Goal: Use online tool/utility: Use online tool/utility

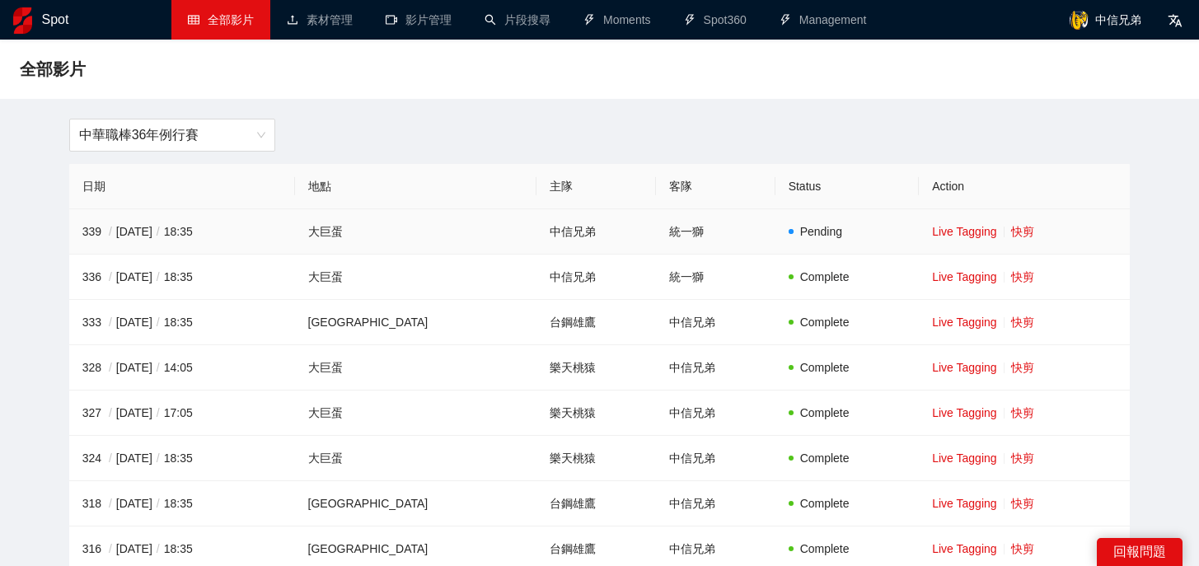
click at [1008, 240] on td "Live Tagging 快剪" at bounding box center [1024, 231] width 211 height 45
click at [1011, 236] on link "快剪" at bounding box center [1022, 231] width 23 height 13
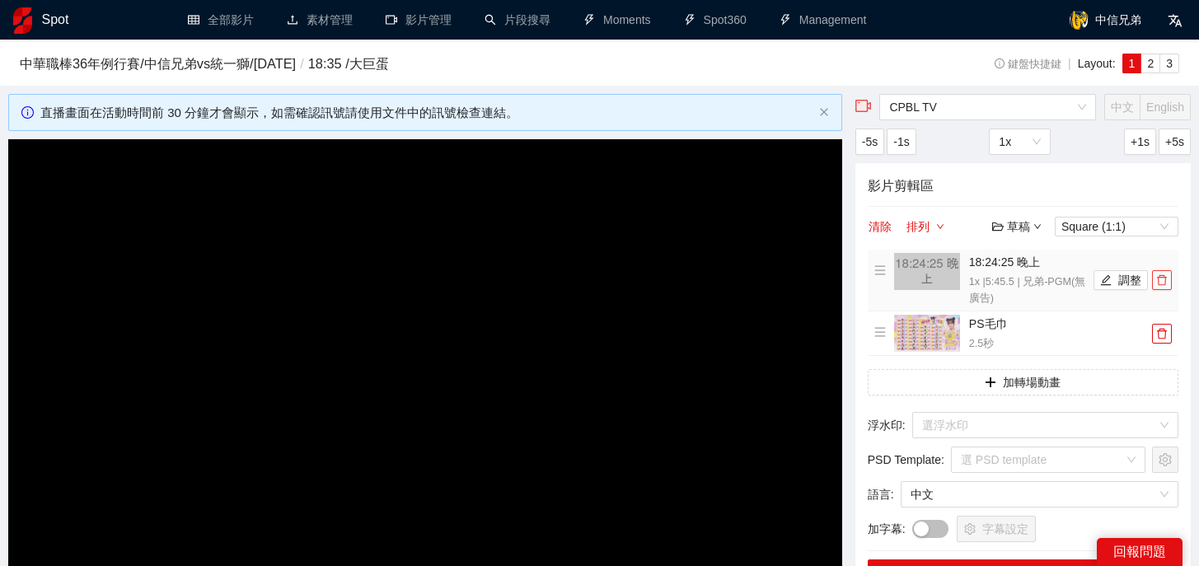
click at [1168, 278] on span "delete" at bounding box center [1162, 280] width 18 height 12
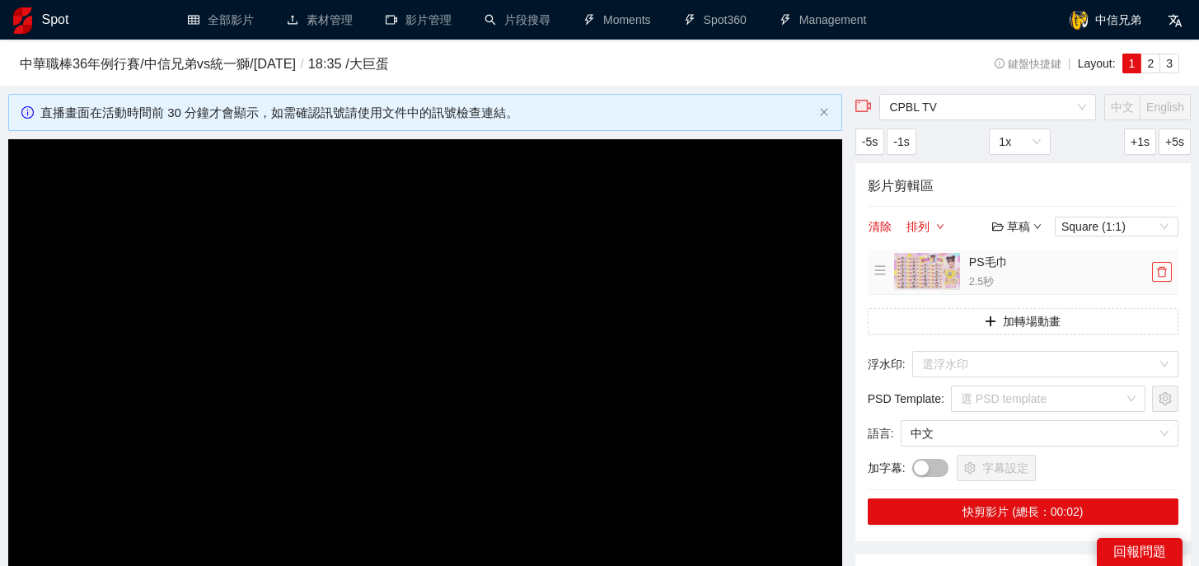
click at [1167, 275] on icon "delete" at bounding box center [1162, 272] width 12 height 12
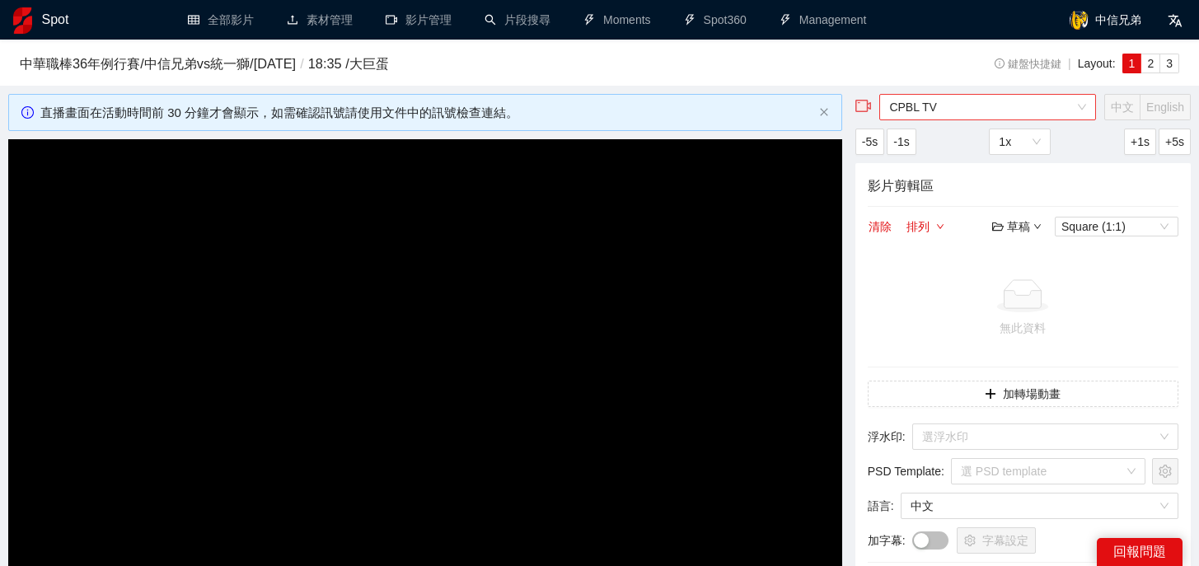
click at [1079, 113] on span "CPBL TV" at bounding box center [987, 107] width 197 height 25
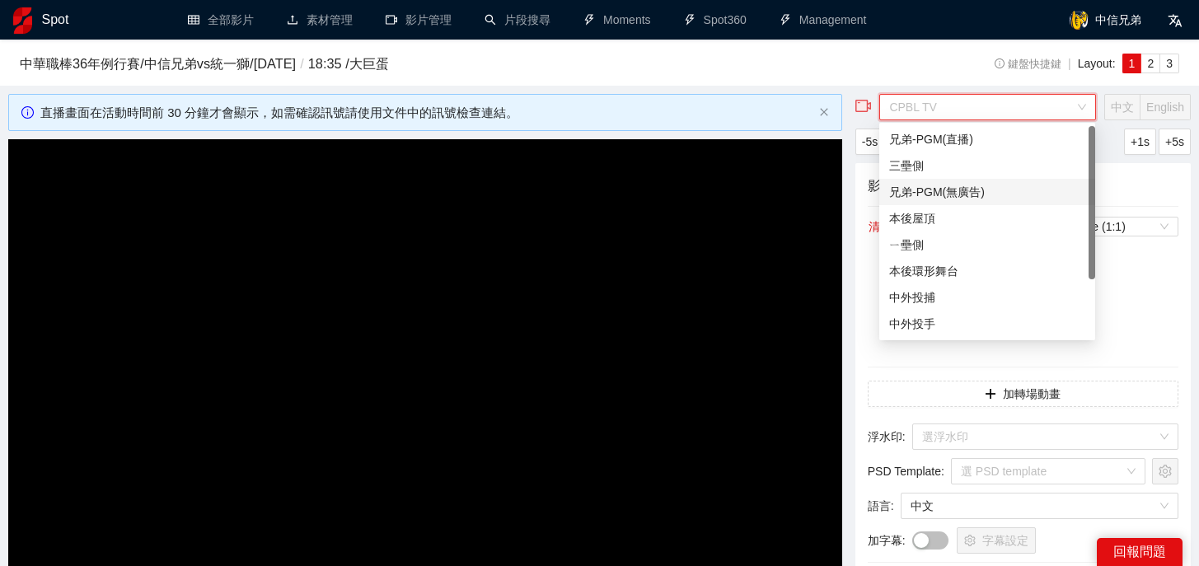
click at [964, 191] on div "兄弟-PGM(無廣告)" at bounding box center [987, 192] width 196 height 18
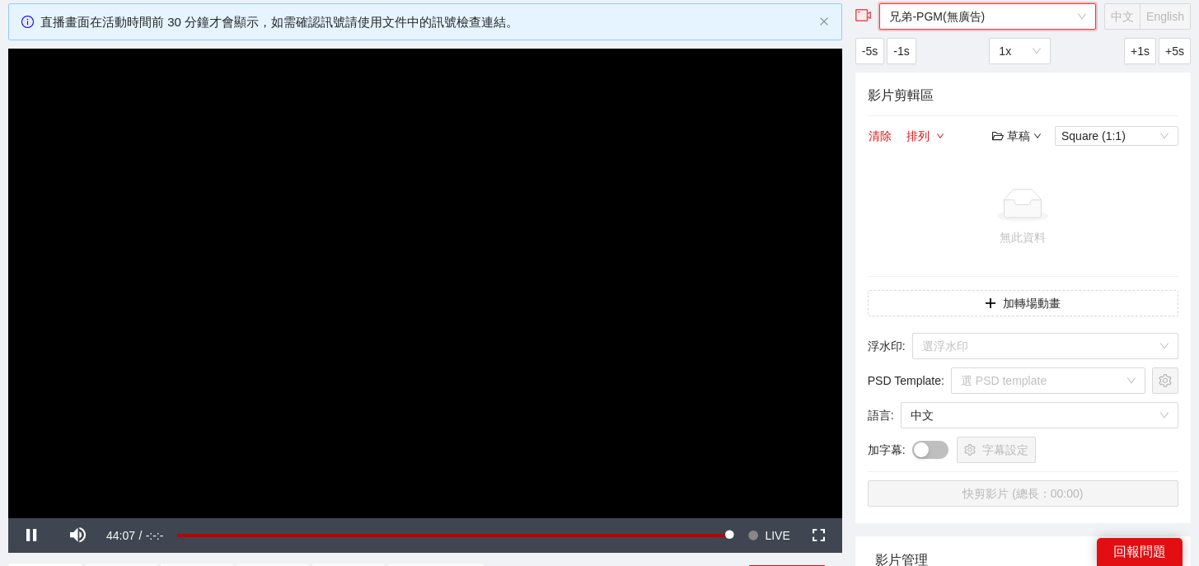
scroll to position [81, 0]
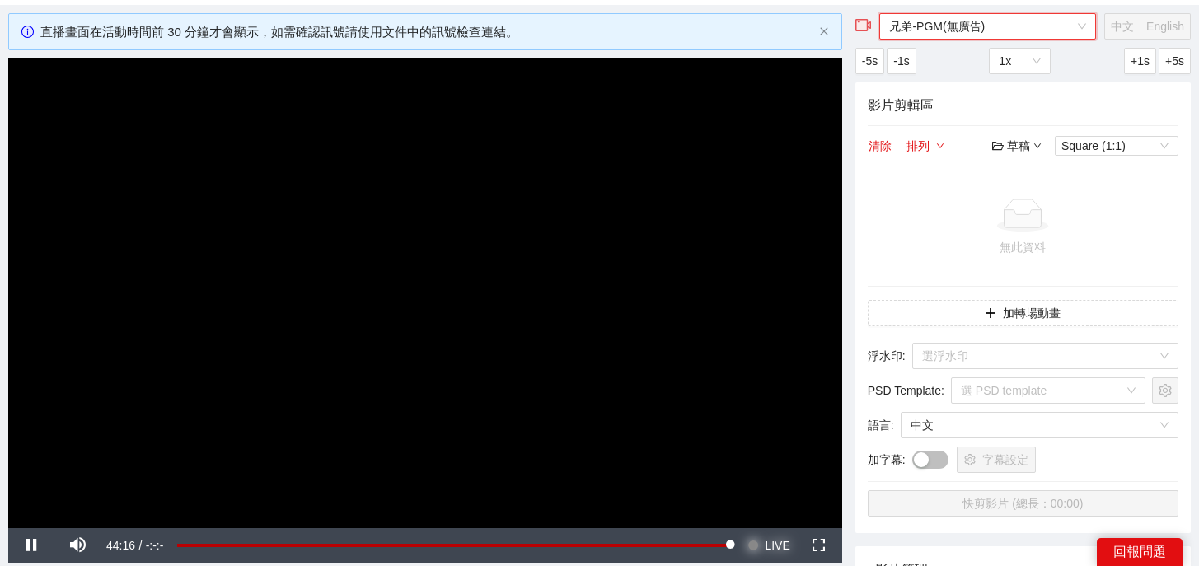
click at [777, 550] on span "LIVE" at bounding box center [777, 545] width 25 height 35
click at [774, 547] on span "LIVE" at bounding box center [777, 545] width 25 height 35
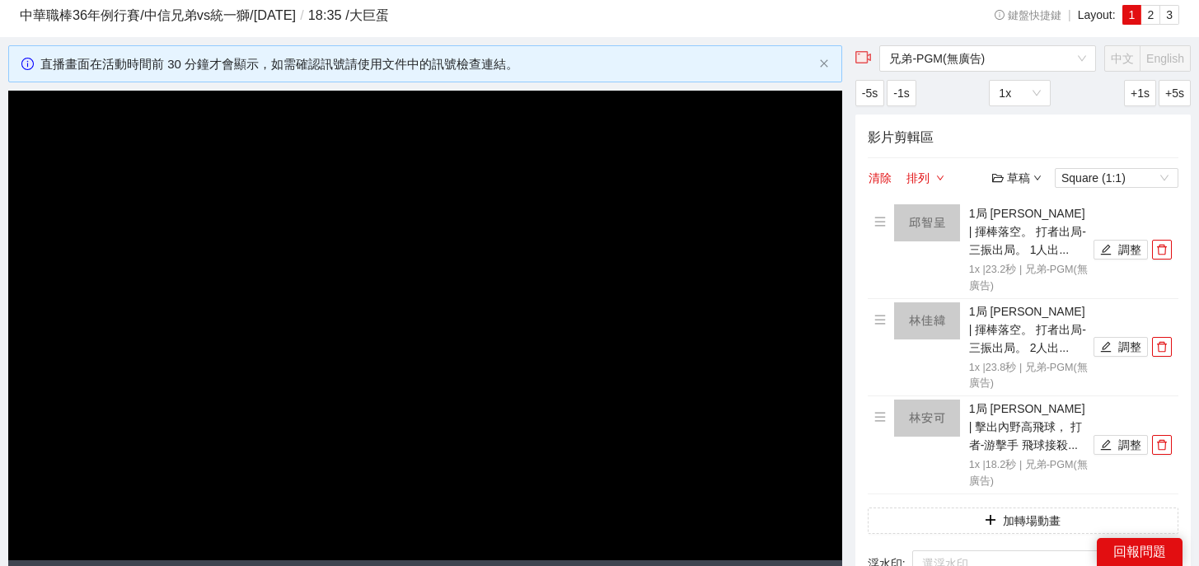
scroll to position [50, 0]
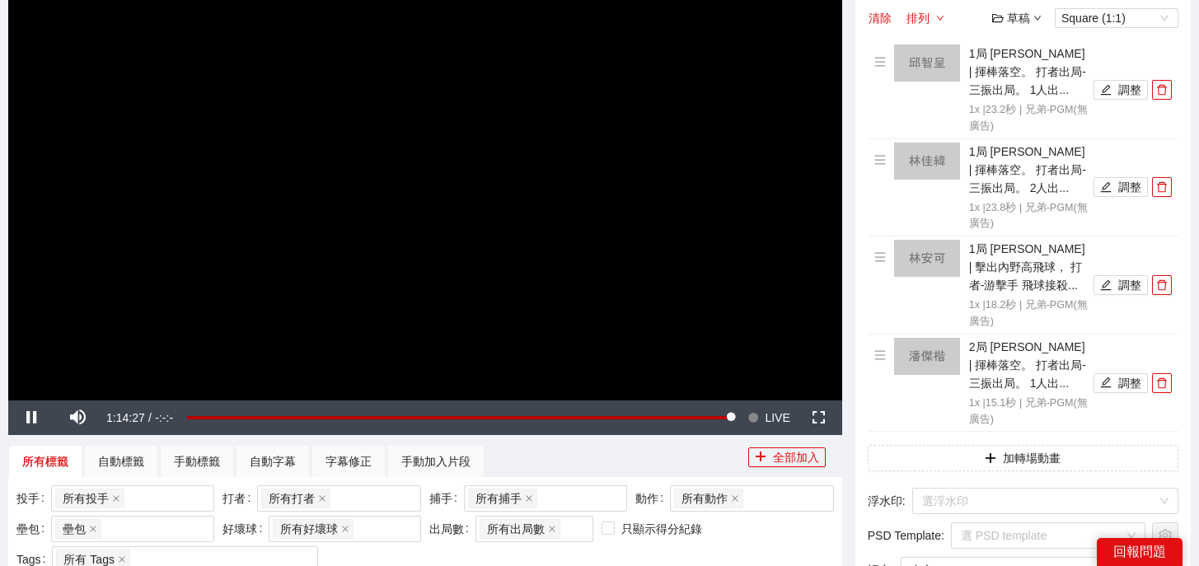
scroll to position [141, 0]
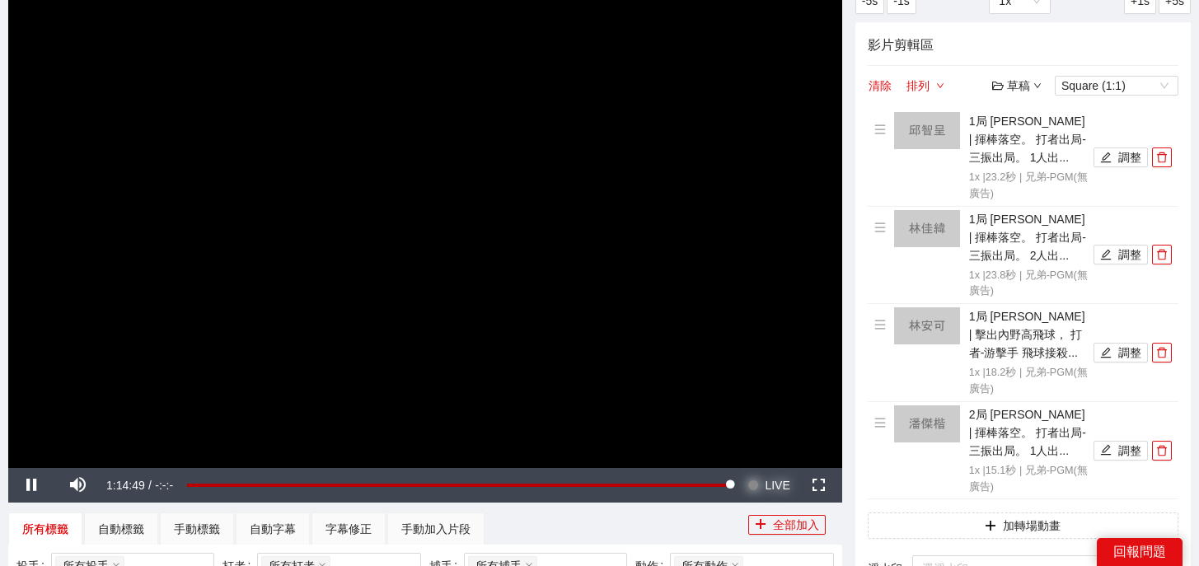
click at [765, 481] on span "LIVE" at bounding box center [777, 485] width 25 height 35
